Goal: Task Accomplishment & Management: Use online tool/utility

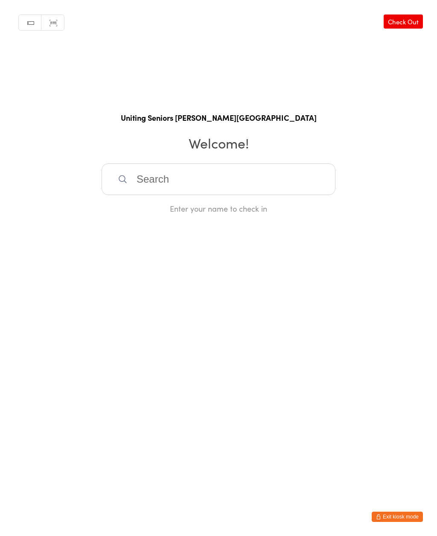
click at [158, 182] on input "search" at bounding box center [219, 180] width 234 height 32
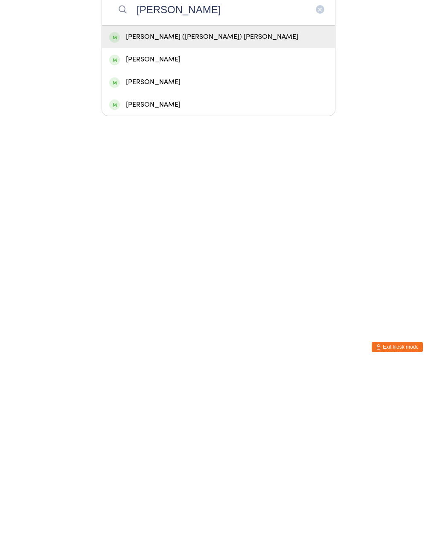
type input "Thomas"
click at [158, 201] on div "Thomas (Tom) Phung" at bounding box center [218, 207] width 219 height 12
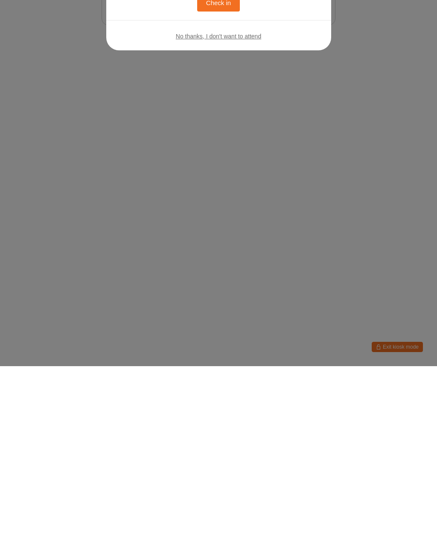
click at [220, 163] on div "Welcome, Thomas (Tom)! You have no bookings scheduled for today. Click the butt…" at bounding box center [218, 268] width 437 height 536
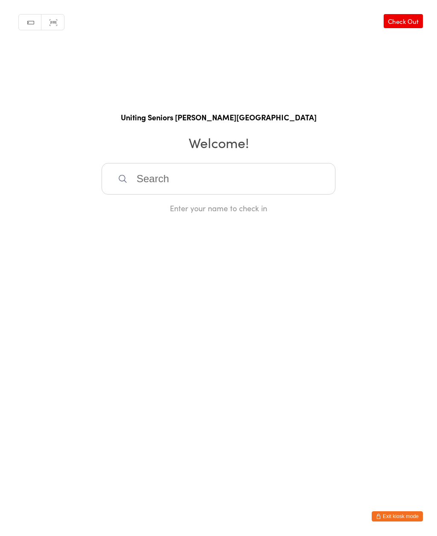
click at [144, 184] on input "search" at bounding box center [219, 180] width 234 height 32
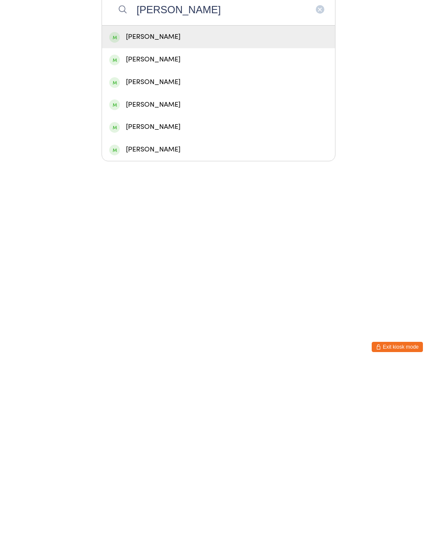
type input "Carol"
click at [140, 246] on div "Carolyn Halls" at bounding box center [218, 252] width 219 height 12
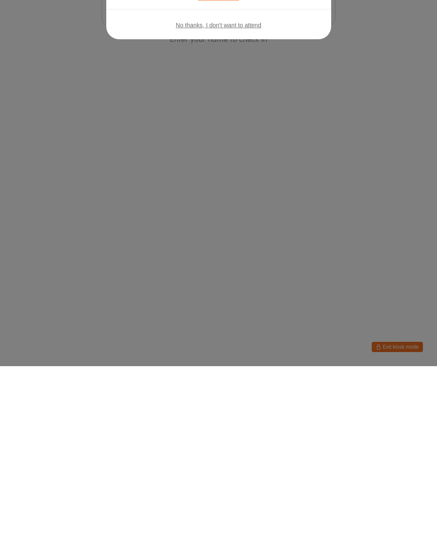
click at [215, 164] on div "Welcome, Carolyn! You have no bookings scheduled for today. Click the button be…" at bounding box center [218, 268] width 437 height 536
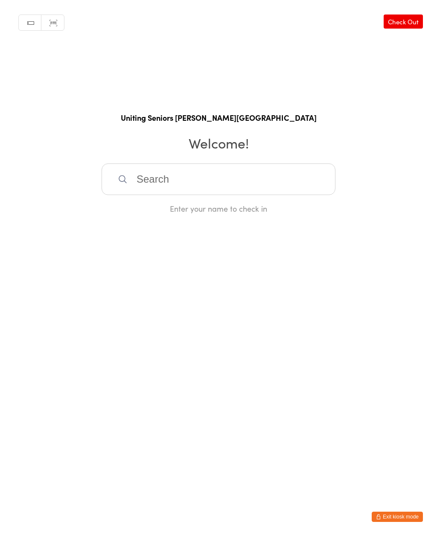
click at [280, 178] on input "search" at bounding box center [219, 180] width 234 height 32
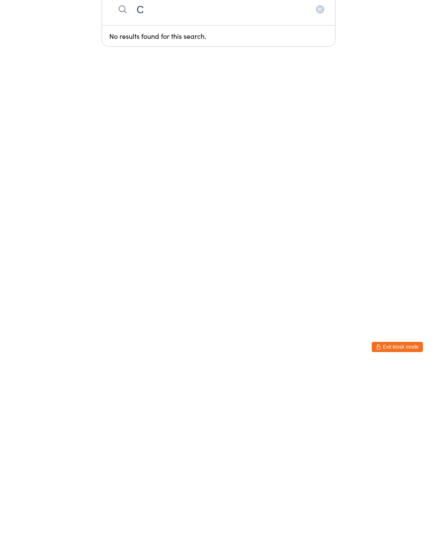
type input "C"
click at [318, 176] on icon "button" at bounding box center [320, 179] width 7 height 7
click at [389, 512] on button "Exit kiosk mode" at bounding box center [397, 517] width 51 height 10
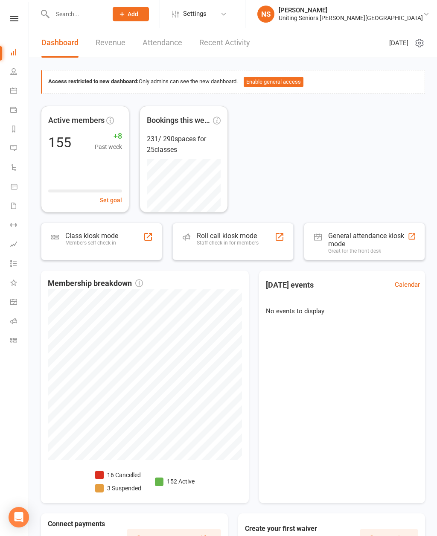
click at [222, 47] on link "Recent Activity" at bounding box center [224, 42] width 51 height 29
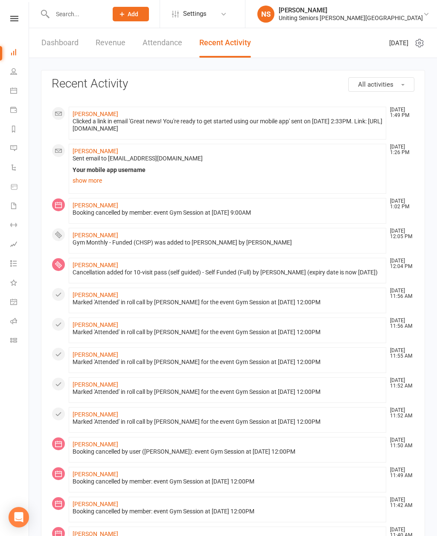
click at [56, 41] on link "Dashboard" at bounding box center [59, 42] width 37 height 29
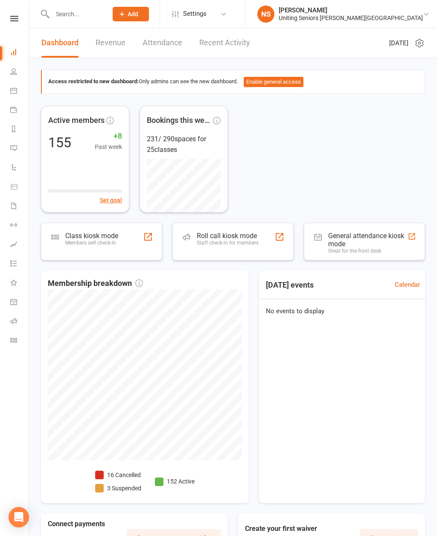
click at [369, 243] on div "General attendance kiosk mode" at bounding box center [367, 240] width 79 height 16
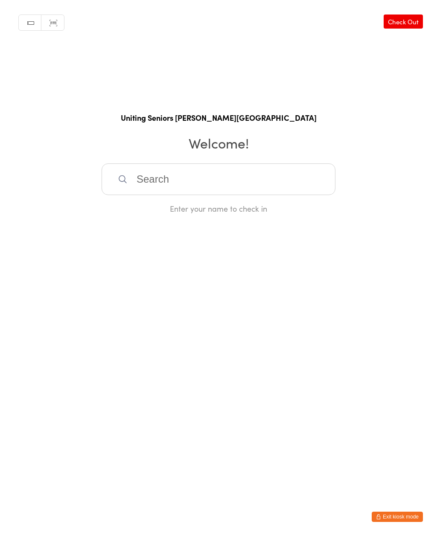
click at [269, 178] on input "search" at bounding box center [219, 180] width 234 height 32
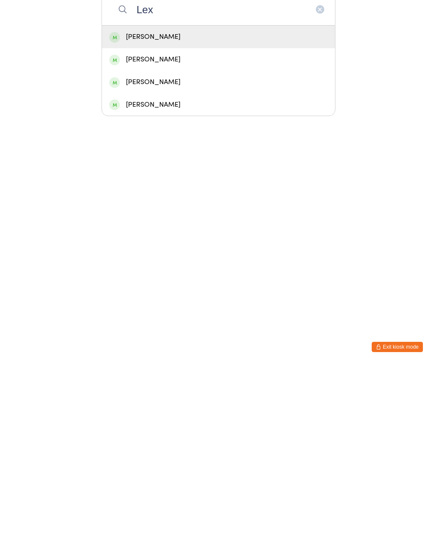
type input "Lex"
click at [178, 201] on div "Lex Henery" at bounding box center [218, 207] width 219 height 12
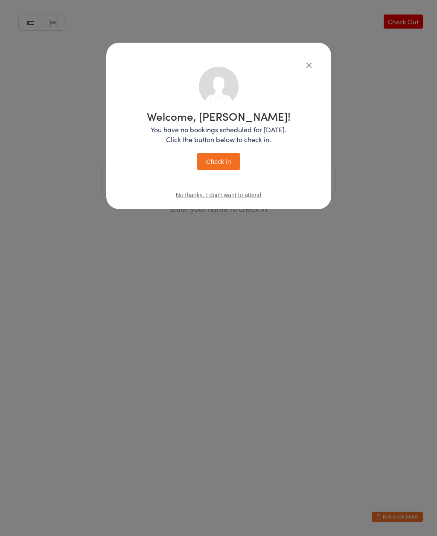
click at [225, 162] on button "Check in" at bounding box center [218, 162] width 43 height 18
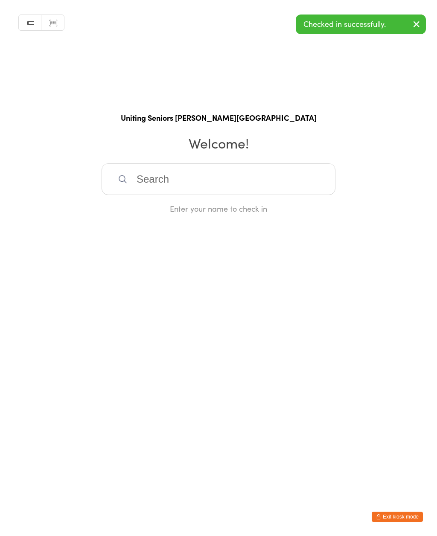
click at [268, 180] on input "search" at bounding box center [219, 180] width 234 height 32
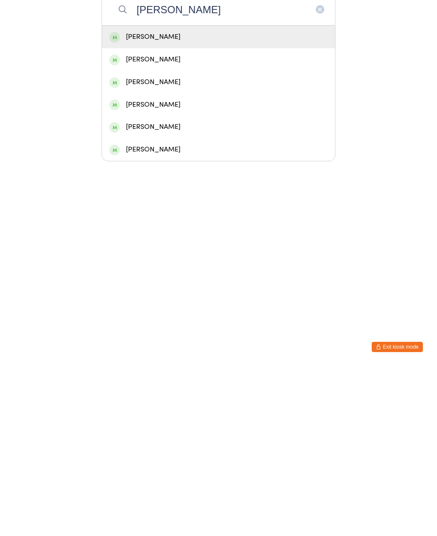
type input "Caroly"
click at [179, 201] on div "Carolyn Halls" at bounding box center [218, 207] width 219 height 12
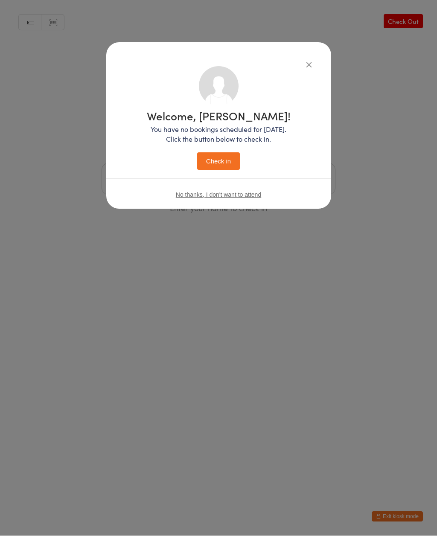
click at [223, 159] on button "Check in" at bounding box center [218, 162] width 43 height 18
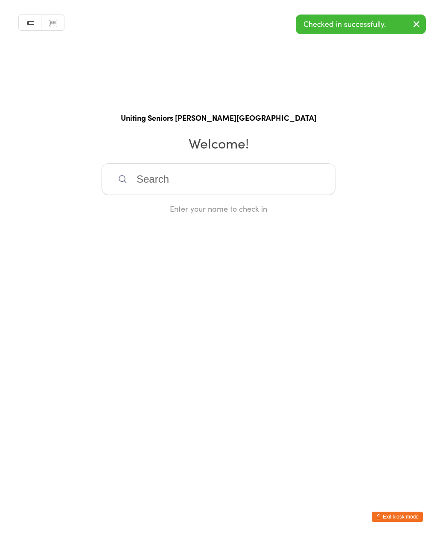
click at [210, 181] on input "search" at bounding box center [219, 180] width 234 height 32
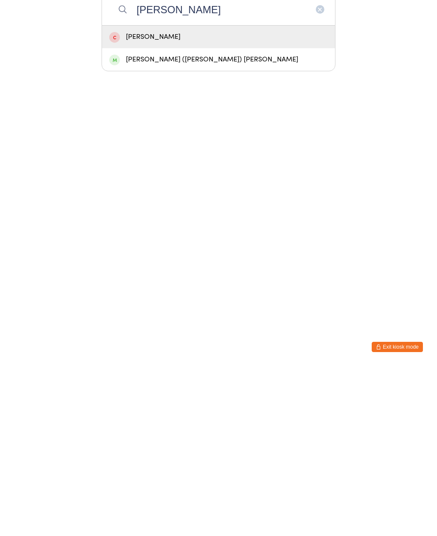
type input "Phung"
click at [180, 224] on div "[PERSON_NAME] ([PERSON_NAME]) [PERSON_NAME]" at bounding box center [218, 230] width 219 height 12
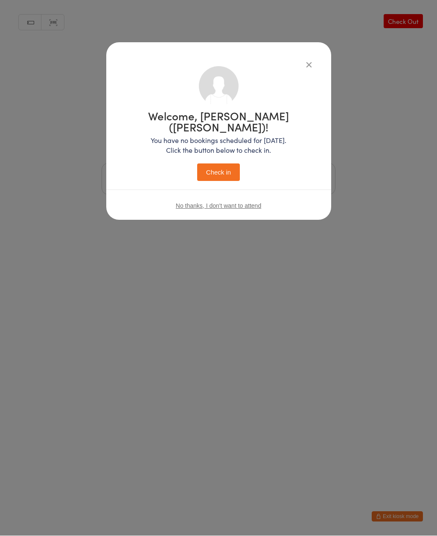
click at [223, 164] on button "Check in" at bounding box center [218, 173] width 43 height 18
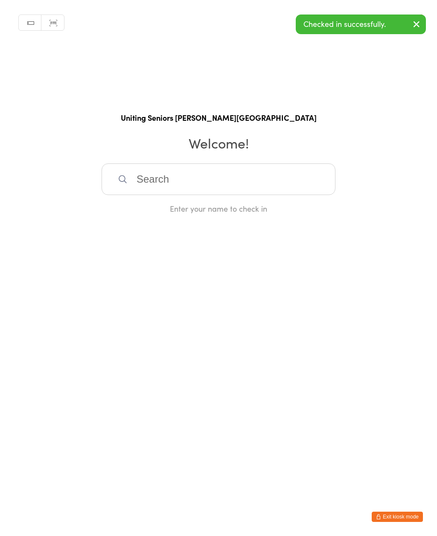
click at [400, 518] on button "Exit kiosk mode" at bounding box center [397, 517] width 51 height 10
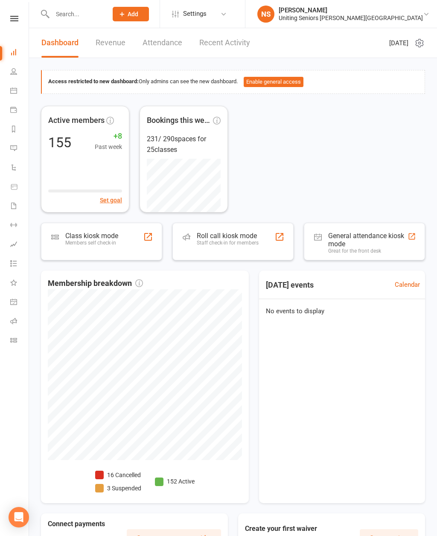
click at [225, 45] on link "Recent Activity" at bounding box center [224, 42] width 51 height 29
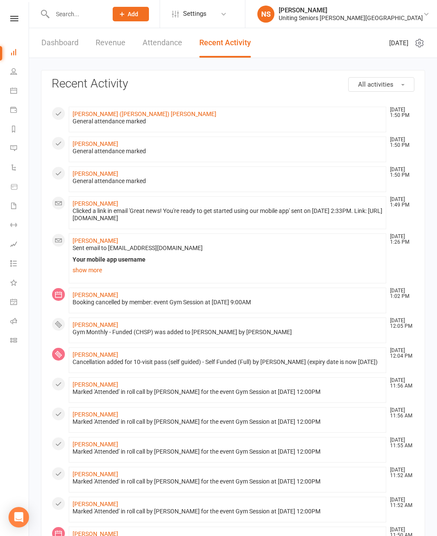
click at [7, 91] on li "Calendar" at bounding box center [14, 91] width 29 height 19
click at [32, 34] on div "Dashboard Revenue Attendance Recent Activity" at bounding box center [146, 42] width 234 height 29
click at [62, 30] on link "Dashboard" at bounding box center [59, 42] width 37 height 29
